Goal: Find specific page/section: Find specific page/section

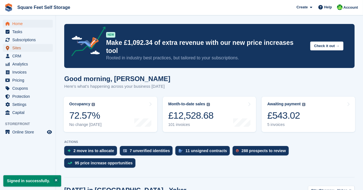
click at [23, 49] on span "Sites" at bounding box center [29, 48] width 34 height 8
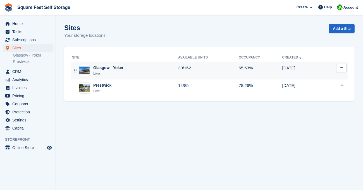
click at [110, 73] on div "Live" at bounding box center [108, 74] width 30 height 6
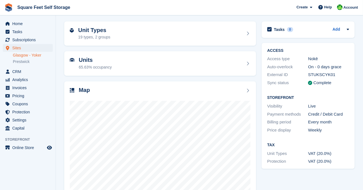
scroll to position [47, 0]
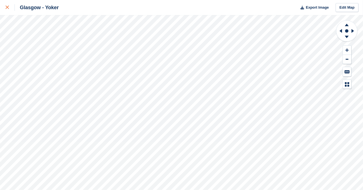
click at [9, 6] on icon at bounding box center [7, 7] width 3 height 3
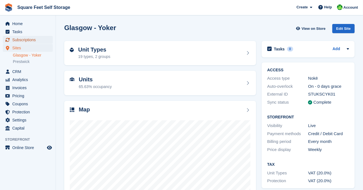
click at [30, 41] on span "Subscriptions" at bounding box center [29, 40] width 34 height 8
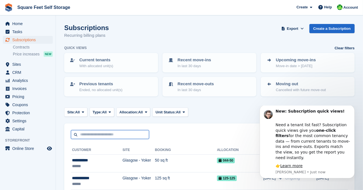
click at [107, 135] on input "text" at bounding box center [110, 134] width 78 height 9
type input "*****"
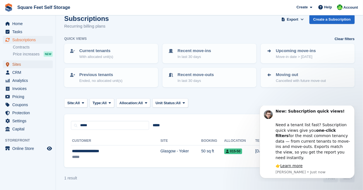
click at [21, 63] on span "Sites" at bounding box center [29, 65] width 34 height 8
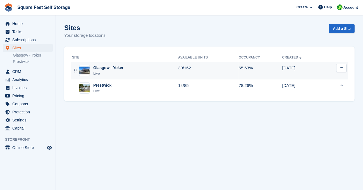
click at [104, 71] on div "Live" at bounding box center [108, 74] width 30 height 6
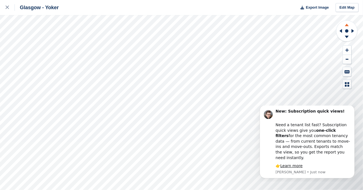
click at [347, 27] on icon at bounding box center [347, 24] width 15 height 7
click at [344, 35] on icon at bounding box center [347, 37] width 15 height 7
